Goal: Information Seeking & Learning: Learn about a topic

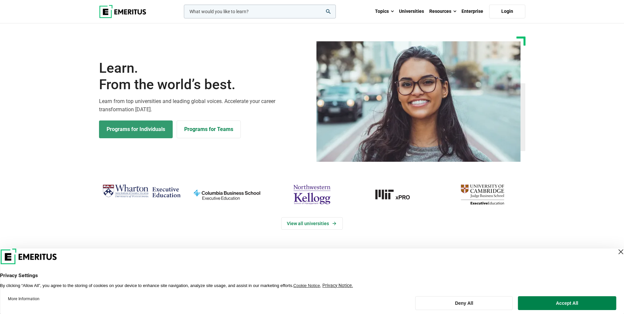
click at [138, 124] on link "Programs for Individuals" at bounding box center [136, 129] width 74 height 18
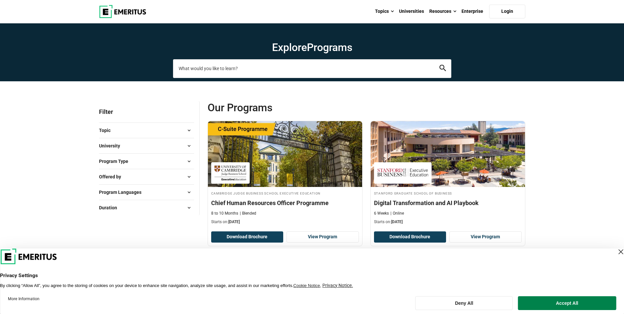
click at [198, 66] on input "search-page" at bounding box center [312, 68] width 278 height 18
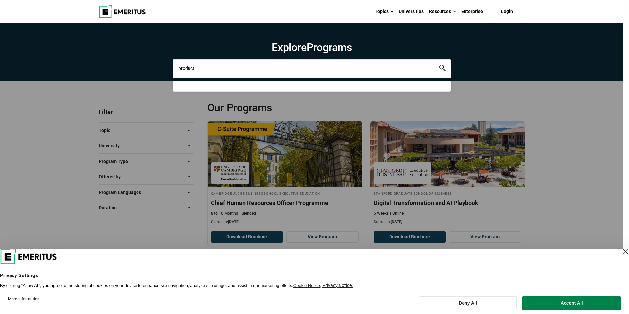
type input "product"
click at [439, 65] on button "search" at bounding box center [442, 69] width 7 height 8
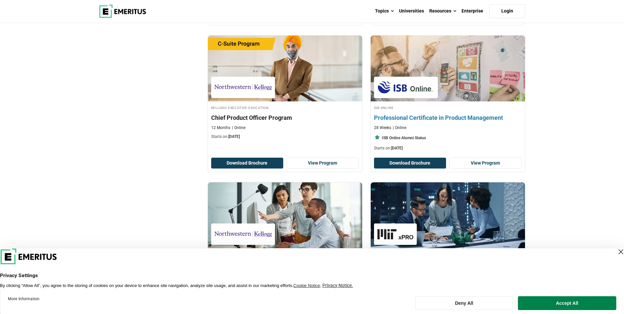
scroll to position [514, 0]
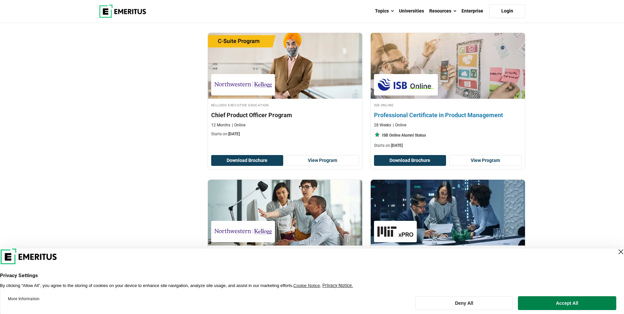
click at [445, 114] on h4 "Professional Certificate in Product Management" at bounding box center [448, 115] width 148 height 8
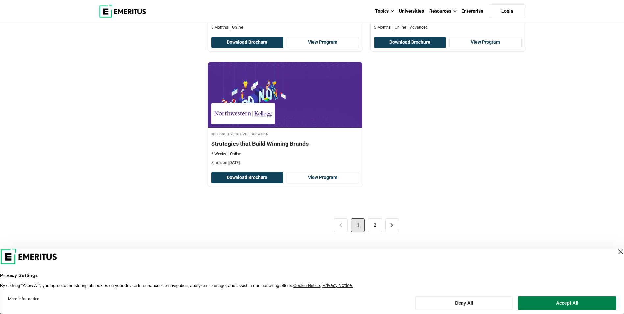
scroll to position [1302, 0]
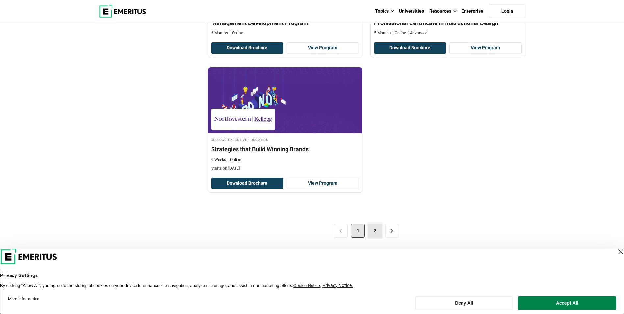
click at [374, 227] on link "2" at bounding box center [375, 231] width 14 height 14
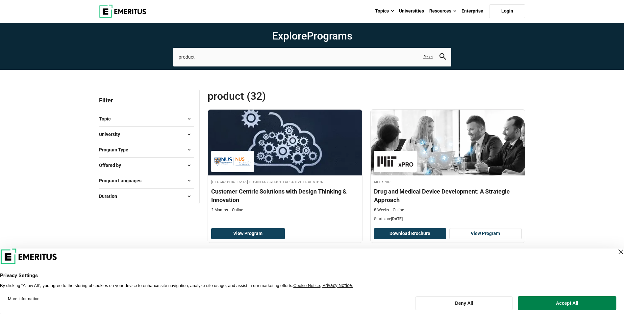
scroll to position [14, 0]
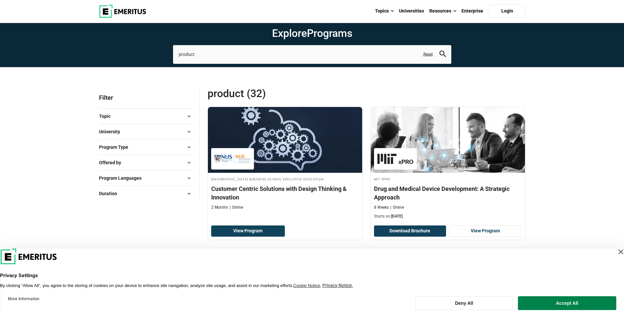
click at [149, 143] on button "Program Type" at bounding box center [146, 147] width 95 height 10
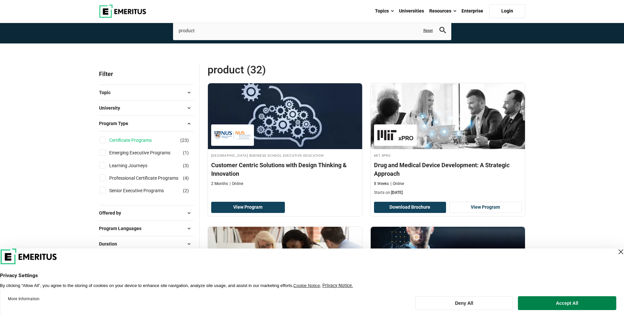
scroll to position [38, 0]
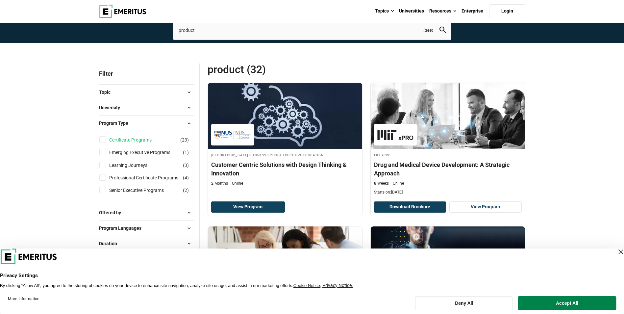
click at [145, 141] on link "Certificate Programs" at bounding box center [137, 139] width 56 height 7
checkbox input "true"
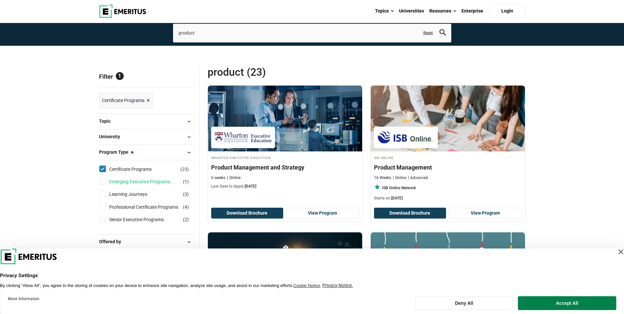
scroll to position [36, 0]
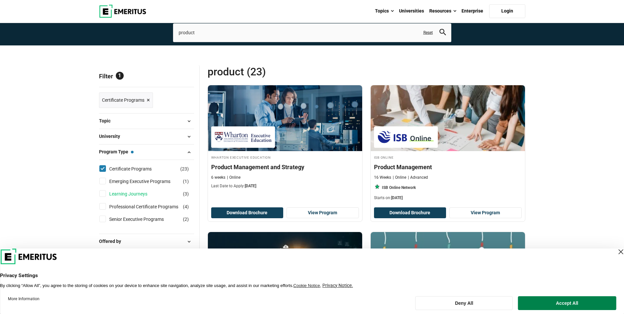
click at [135, 193] on link "Learning Journeys" at bounding box center [134, 193] width 51 height 7
checkbox input "true"
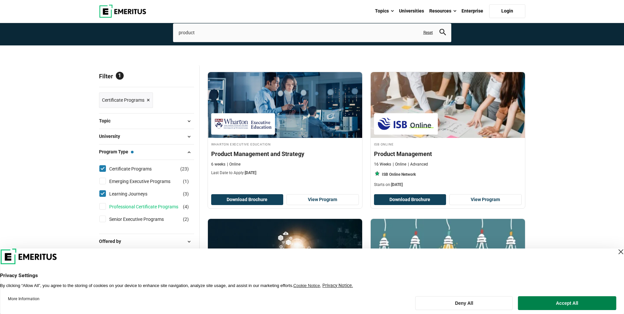
click at [135, 207] on link "Professional Certificate Programs" at bounding box center [150, 206] width 82 height 7
checkbox input "true"
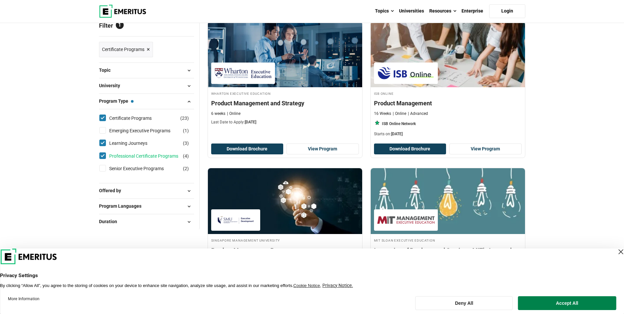
scroll to position [87, 0]
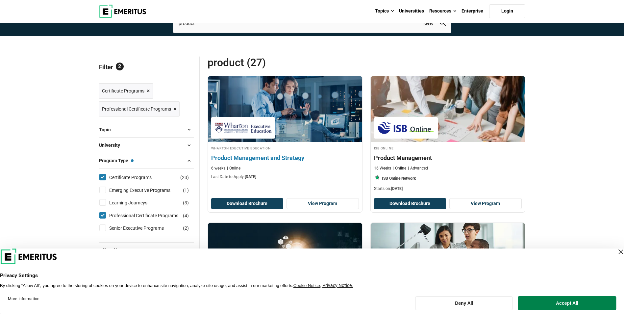
scroll to position [45, 0]
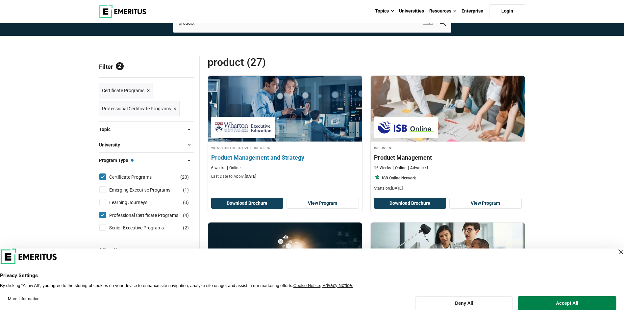
click at [296, 108] on img at bounding box center [285, 108] width 170 height 72
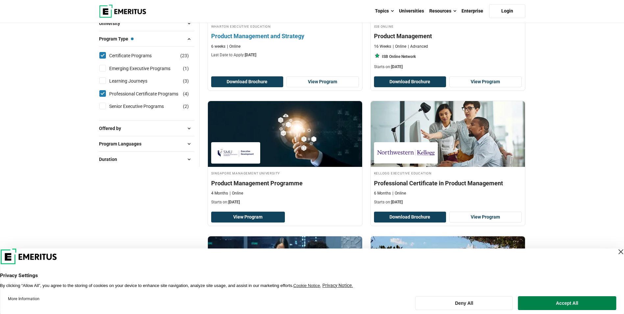
scroll to position [167, 0]
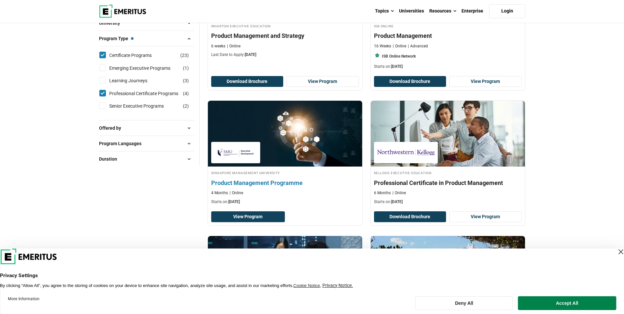
click at [280, 183] on h4 "Product Management Programme" at bounding box center [285, 183] width 148 height 8
